Goal: Information Seeking & Learning: Learn about a topic

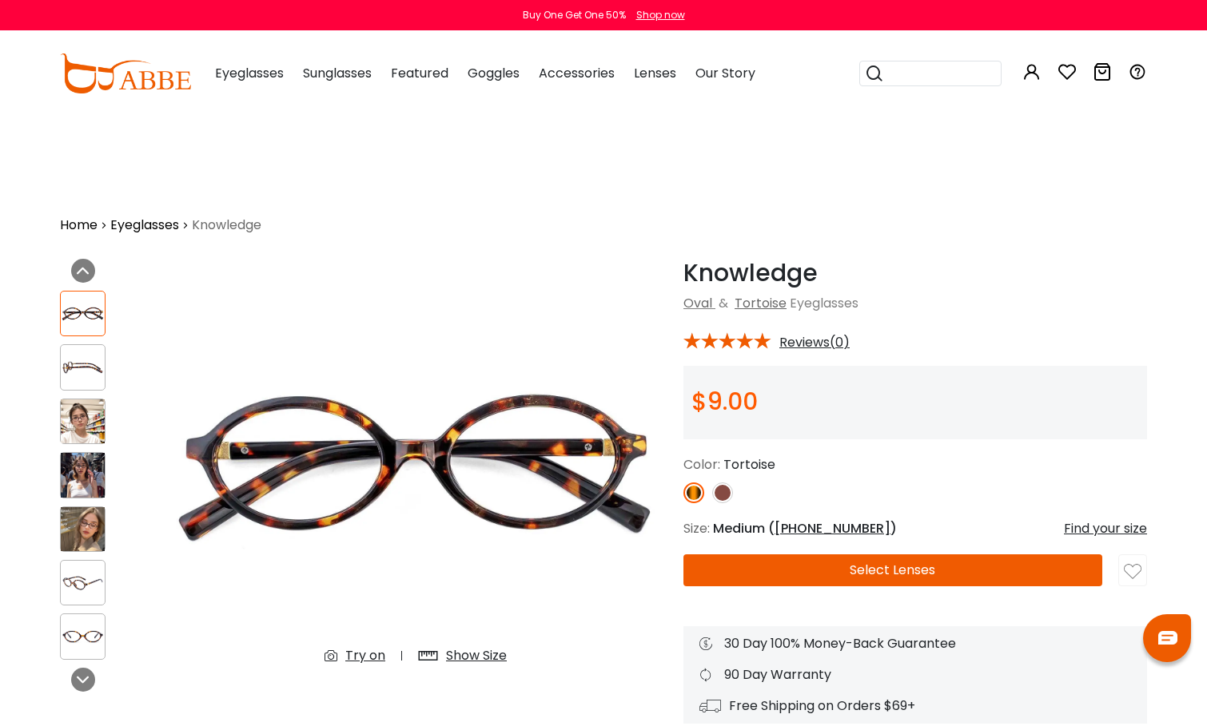
click at [928, 74] on input "search" at bounding box center [940, 74] width 112 height 24
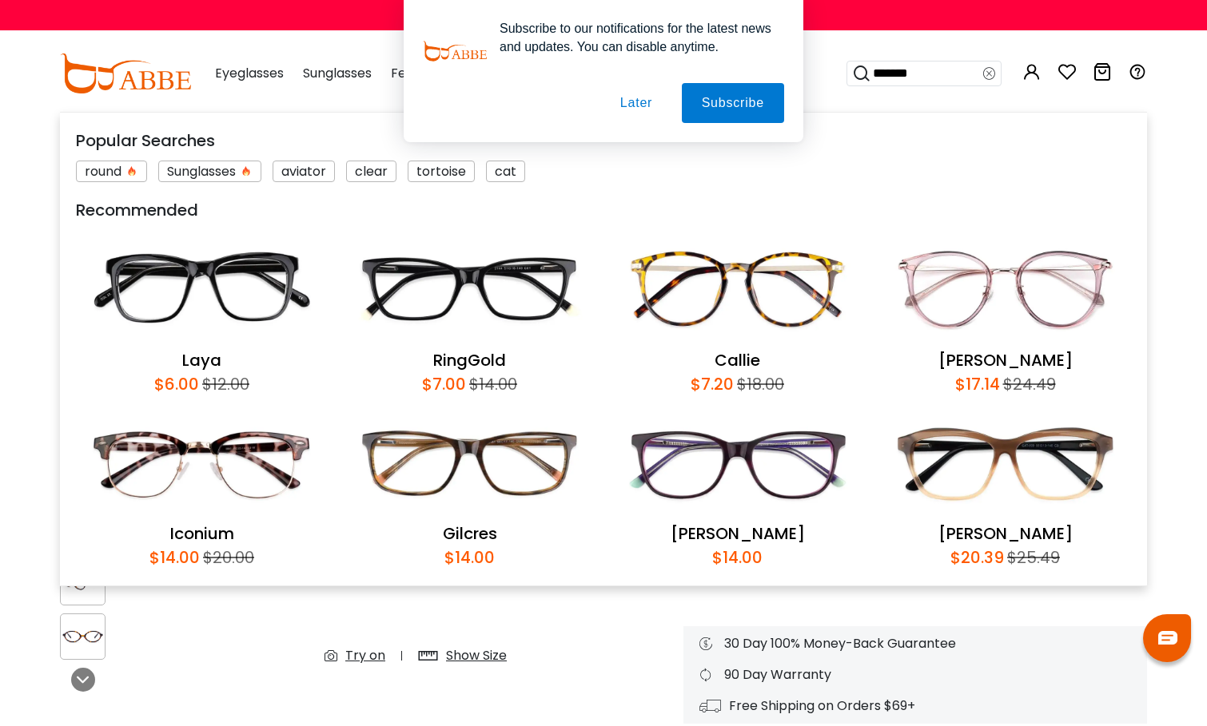
type input "********"
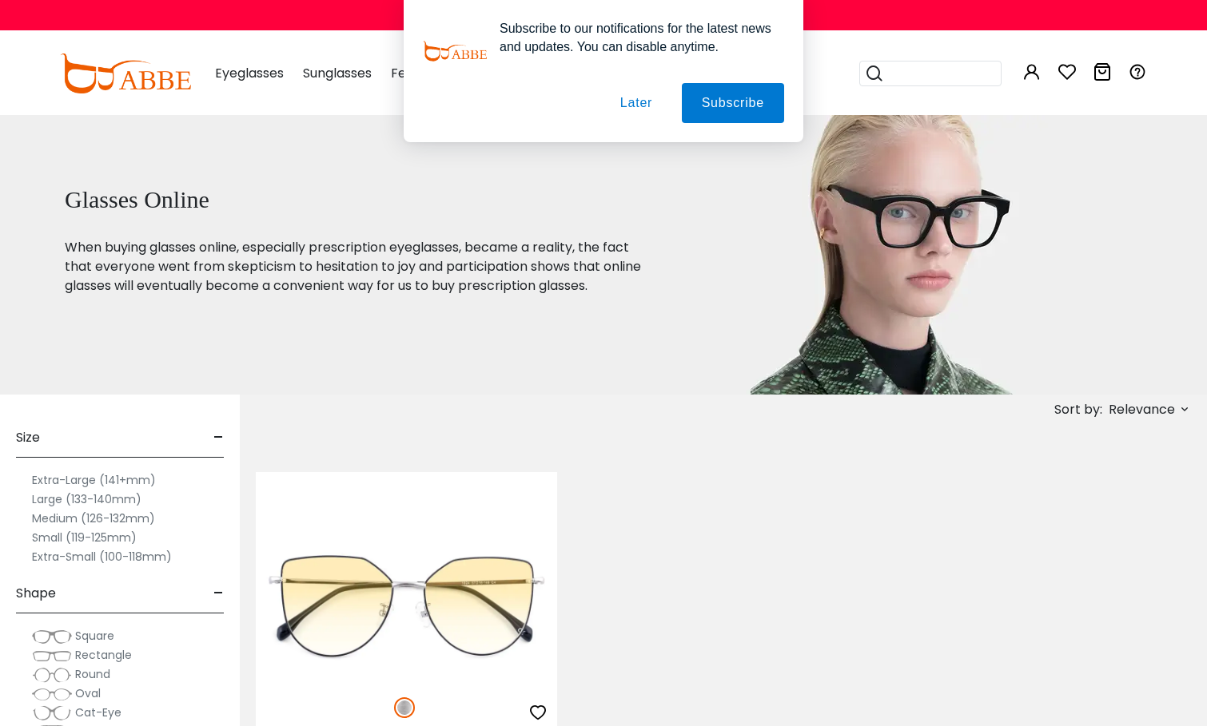
scroll to position [245, 0]
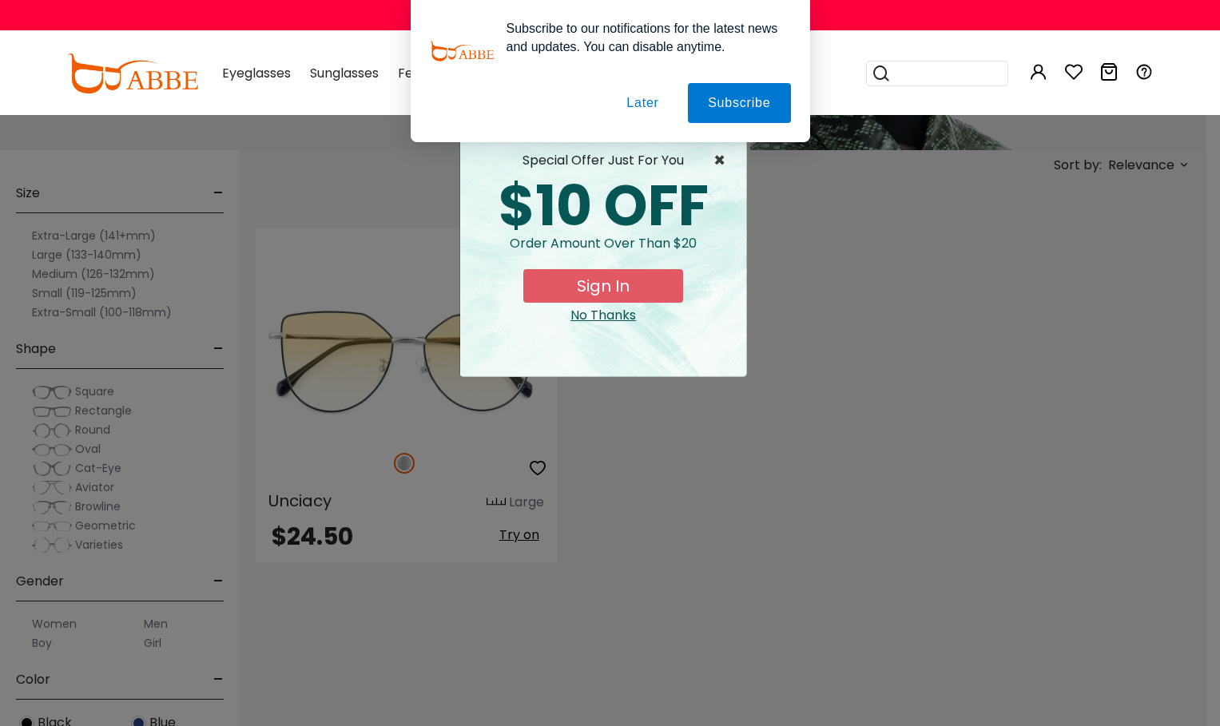
click at [725, 152] on span "×" at bounding box center [724, 160] width 20 height 19
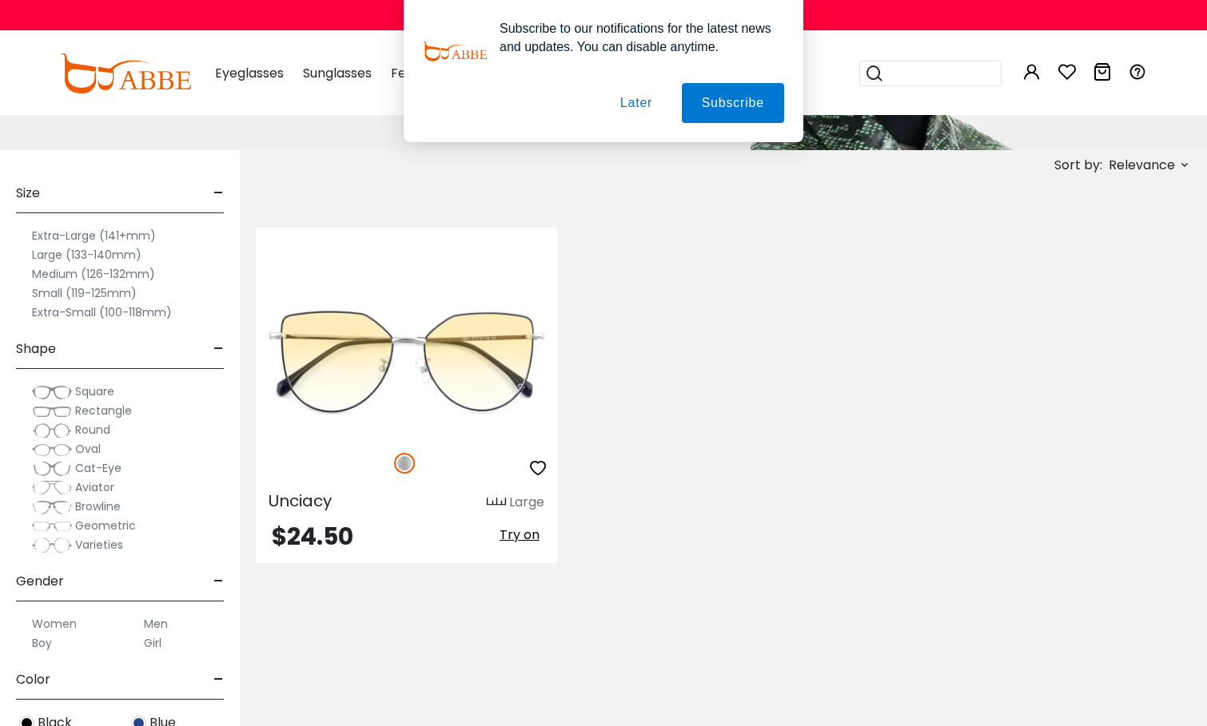
click at [82, 507] on span "Browline" at bounding box center [98, 507] width 46 height 16
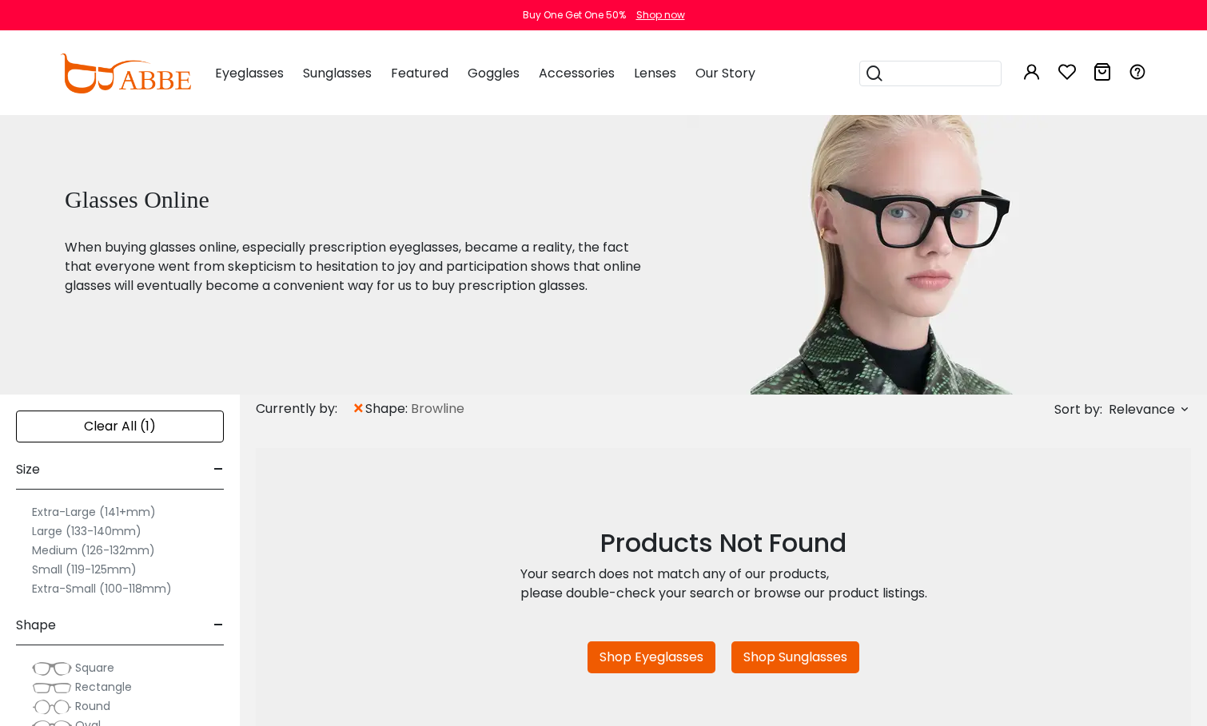
scroll to position [163, 0]
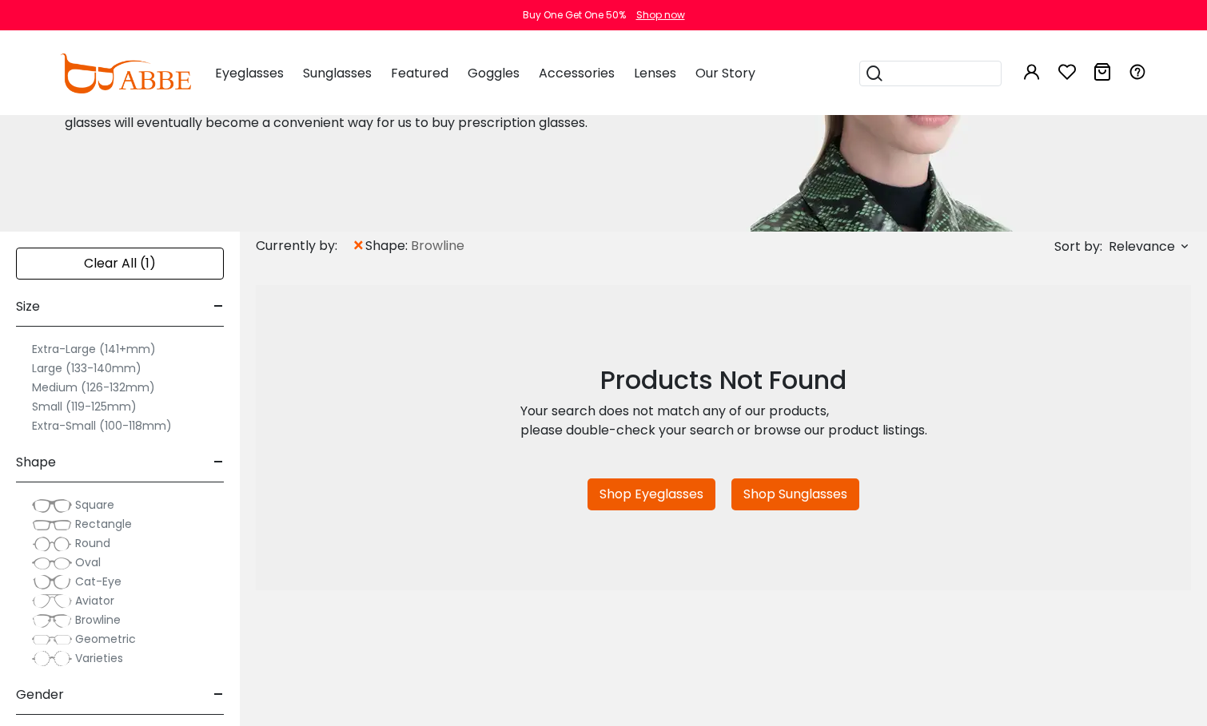
click at [59, 463] on div "Shape -" at bounding box center [120, 459] width 208 height 47
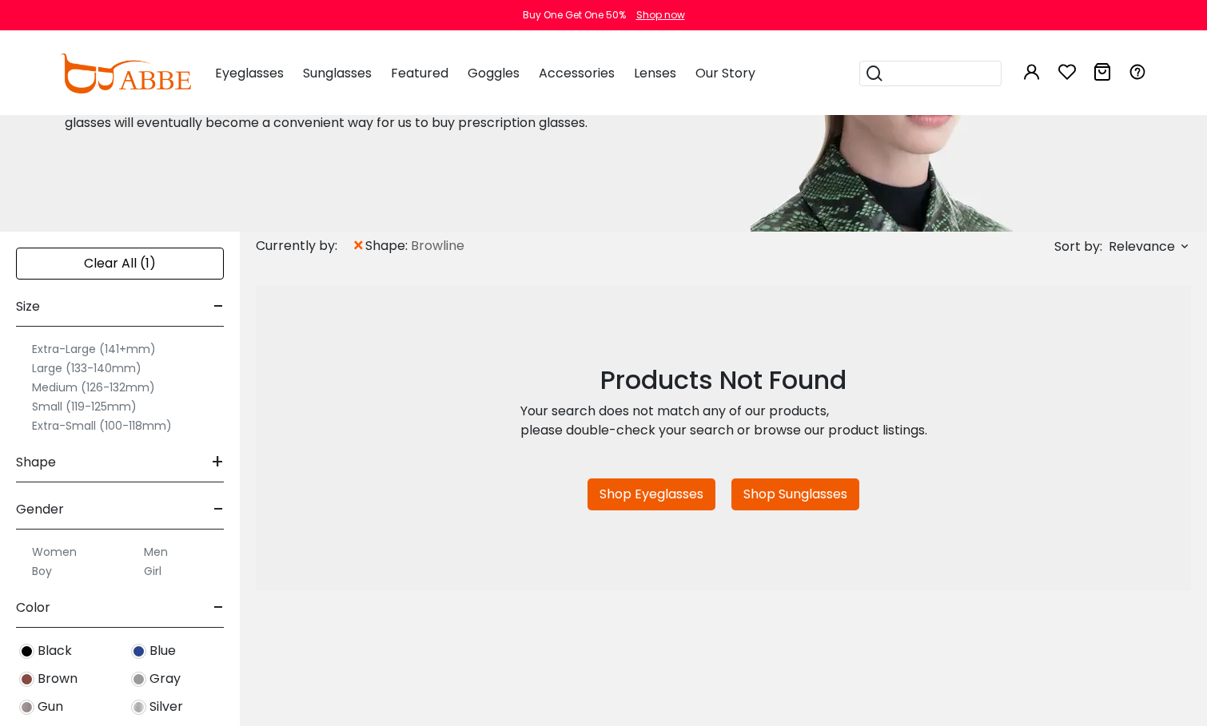
click at [63, 467] on div "Shape +" at bounding box center [120, 459] width 208 height 47
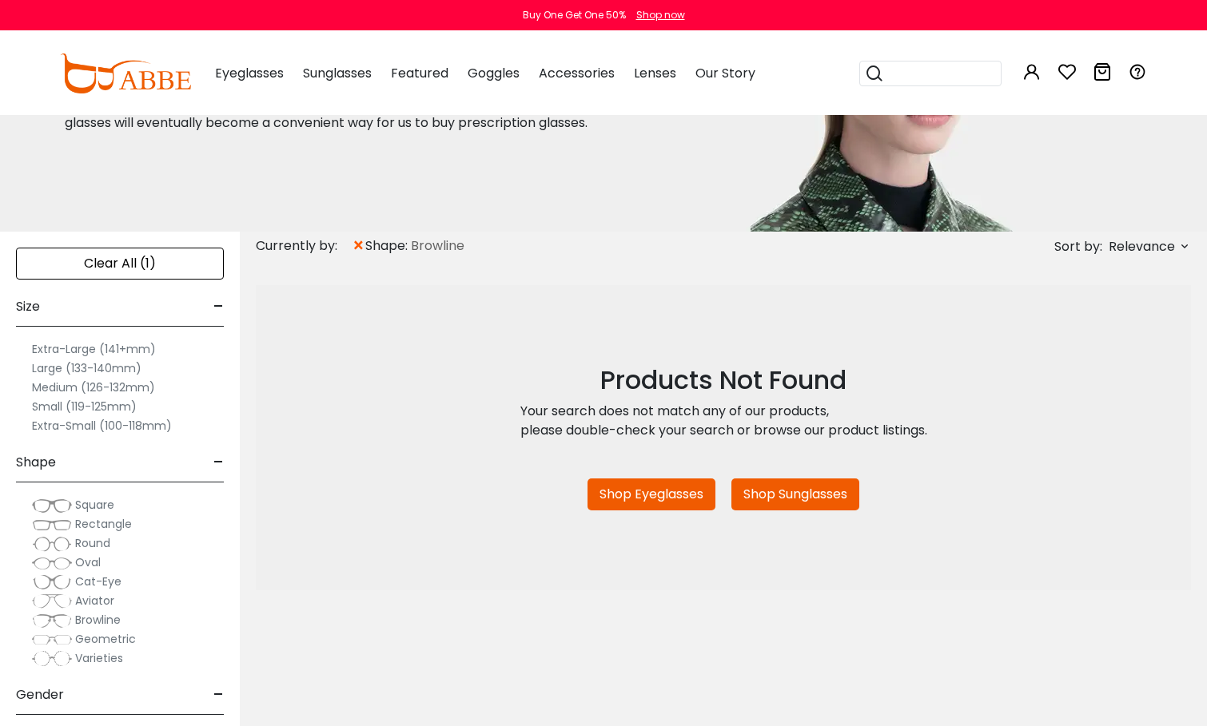
click at [53, 619] on img at bounding box center [52, 621] width 40 height 16
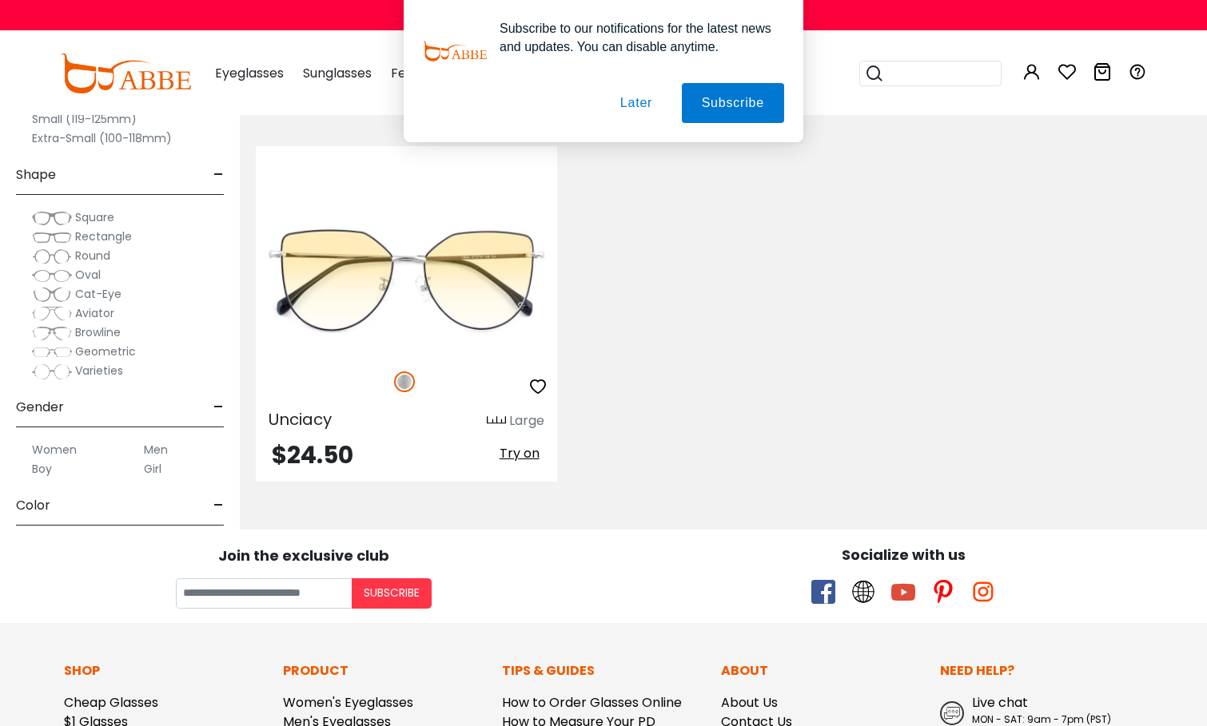
scroll to position [489, 0]
